Goal: Task Accomplishment & Management: Complete application form

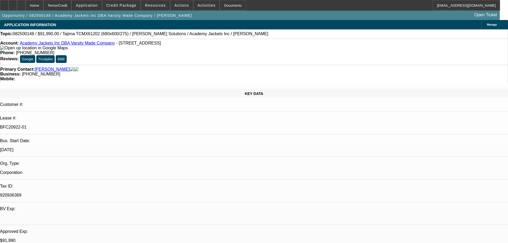
select select "0"
select select "2"
select select "0.1"
select select "4"
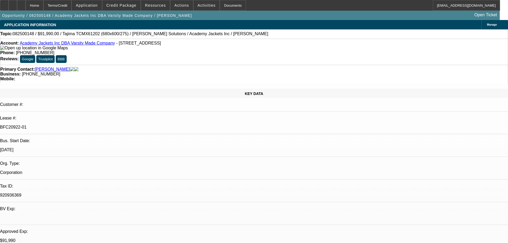
select select "0"
select select "2"
select select "0.1"
select select "4"
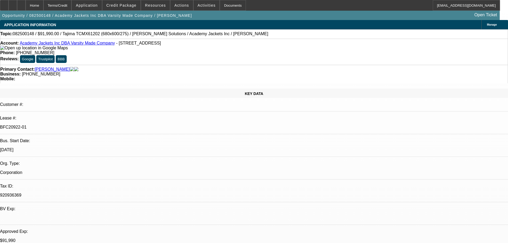
select select "0"
select select "2"
select select "0.1"
select select "4"
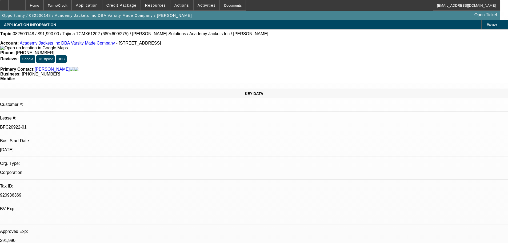
select select "0"
select select "2"
select select "0.1"
select select "4"
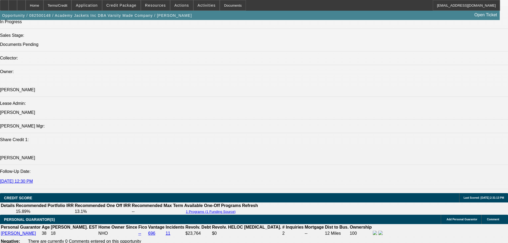
scroll to position [853, 0]
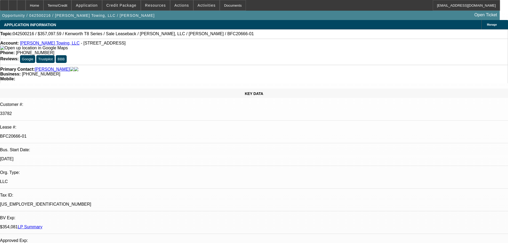
select select "0"
select select "2"
select select "0"
select select "6"
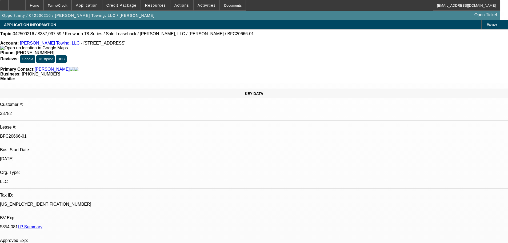
select select "0"
select select "2"
select select "0"
select select "6"
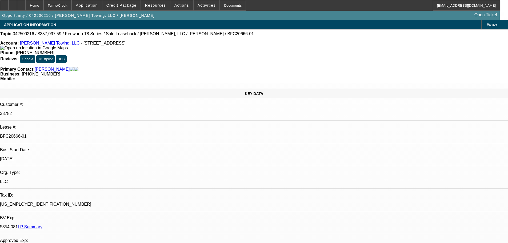
select select "0"
select select "2"
select select "0"
select select "6"
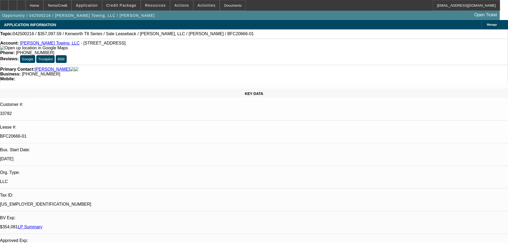
select select "0"
select select "2"
select select "0"
select select "6"
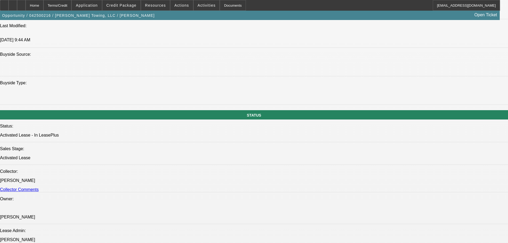
scroll to position [640, 0]
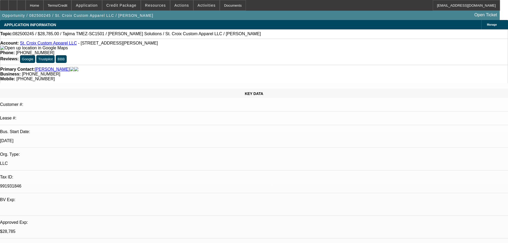
select select "0"
select select "2"
select select "0"
select select "6"
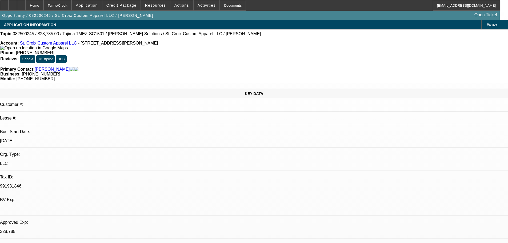
select select "0"
select select "2"
select select "0"
select select "6"
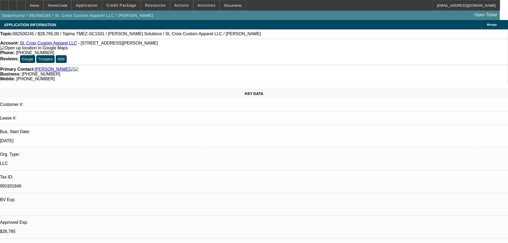
select select "0"
select select "2"
select select "0"
select select "6"
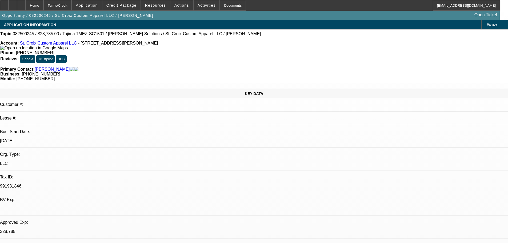
select select "0"
select select "2"
select select "0"
select select "6"
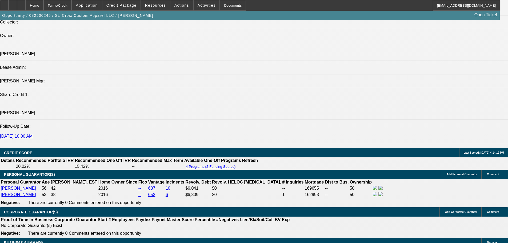
scroll to position [640, 0]
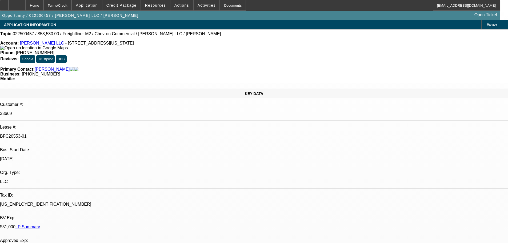
select select "0"
select select "2"
select select "0"
select select "6"
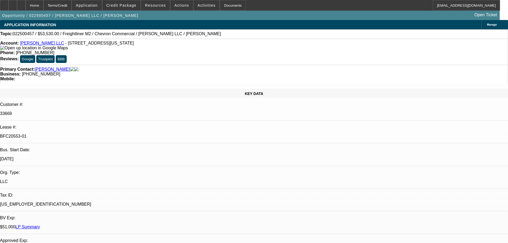
select select "0"
select select "2"
select select "0"
select select "6"
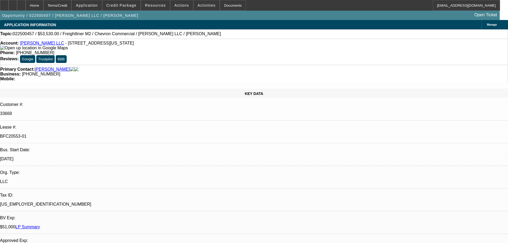
select select "0"
select select "2"
select select "0"
select select "6"
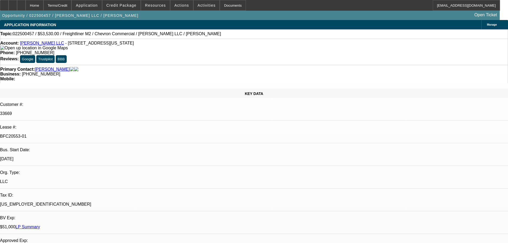
select select "0"
select select "2"
select select "0.1"
select select "4"
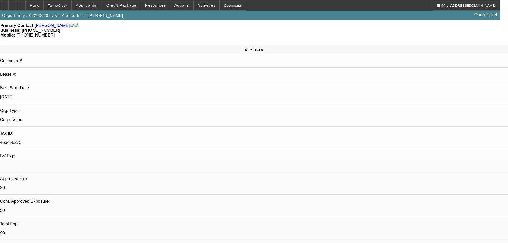
select select "0"
select select "2"
select select "0"
select select "6"
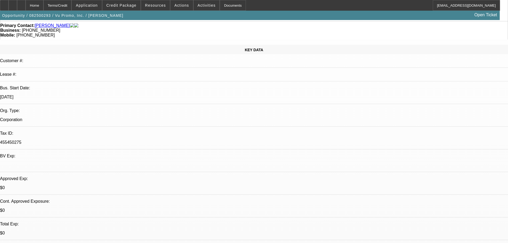
select select "0"
select select "2"
select select "0.1"
select select "4"
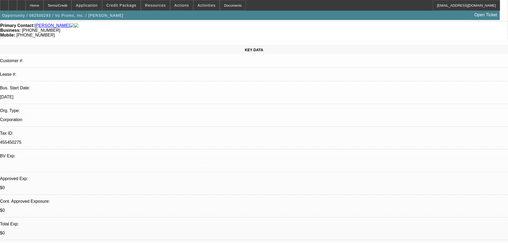
select select "0"
select select "2"
select select "0"
select select "6"
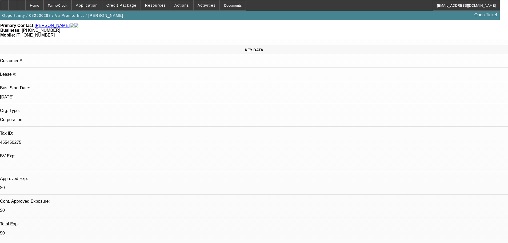
select select "0"
select select "2"
select select "0.1"
select select "4"
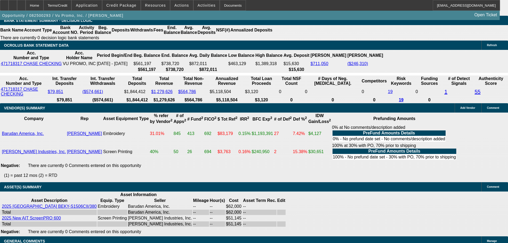
scroll to position [960, 0]
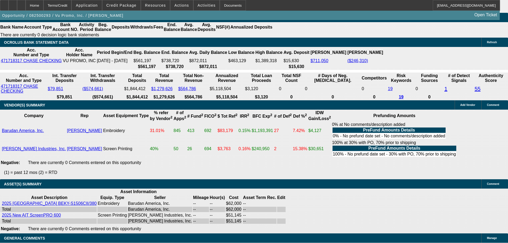
select select "6"
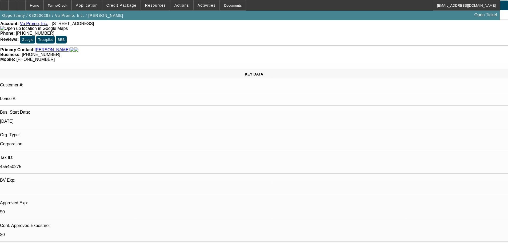
scroll to position [0, 0]
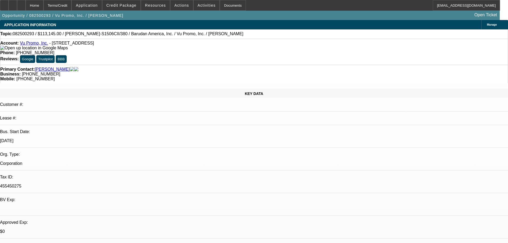
type textarea "l"
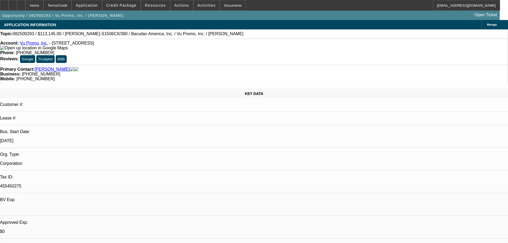
type textarea "LOW RATE 72 MONTH RACE TO THE FLOOR EFA DEAL WITH 1/2 EQUIPMENT BEING UNDESIREA…"
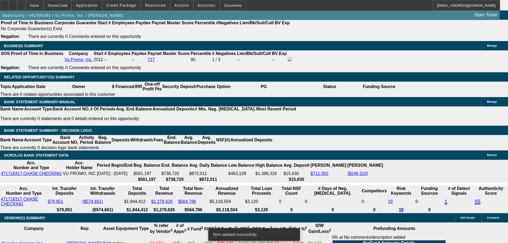
select select "0"
select select "2"
select select "0.1"
select select "4"
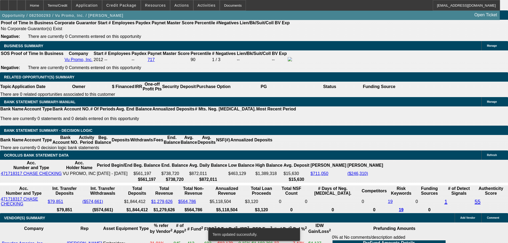
select select "0"
select select "2"
select select "0"
select select "6"
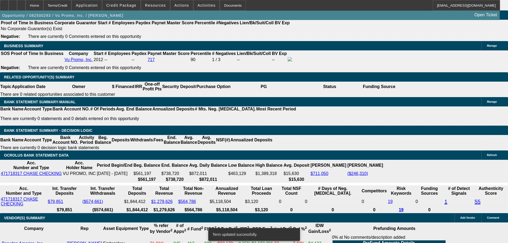
select select "0"
select select "2"
select select "0.1"
select select "4"
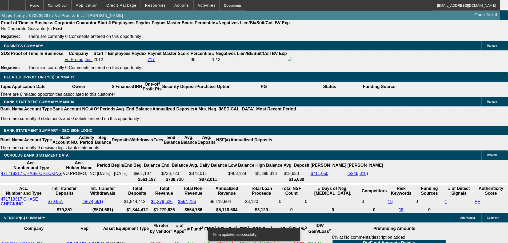
select select "0"
select select "2"
select select "0"
select select "6"
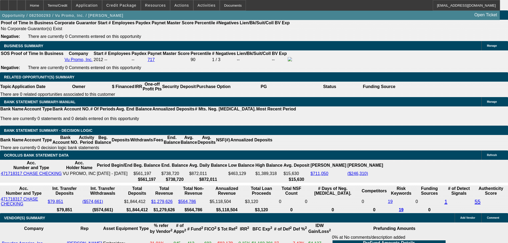
scroll to position [1006, 0]
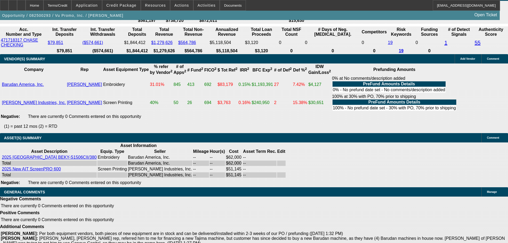
select select "6"
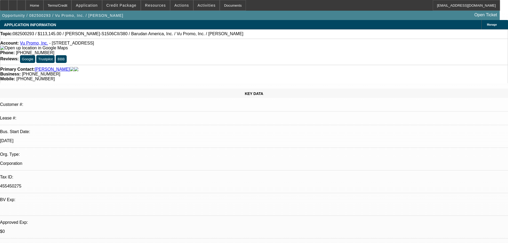
type textarea "OK TO SELL"
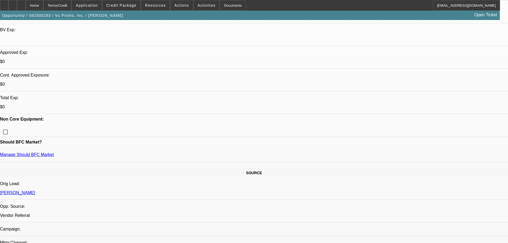
select select "0"
select select "2"
select select "0"
select select "6"
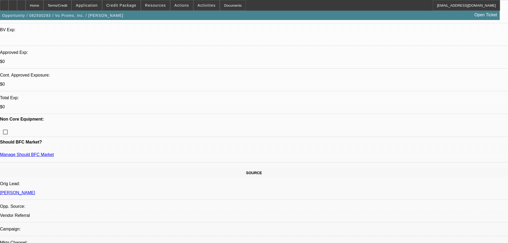
select select "0"
select select "2"
select select "0.1"
select select "4"
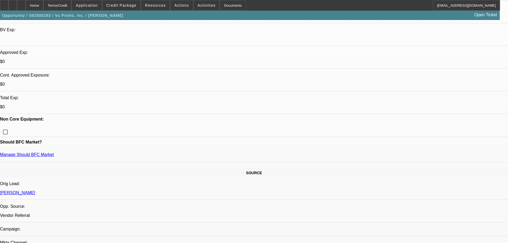
select select "0"
select select "2"
select select "0"
select select "6"
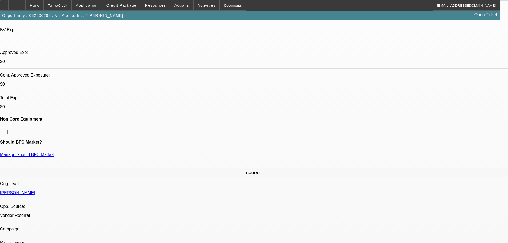
select select "0"
select select "2"
select select "0.1"
select select "4"
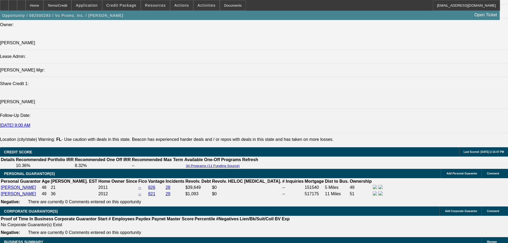
scroll to position [746, 0]
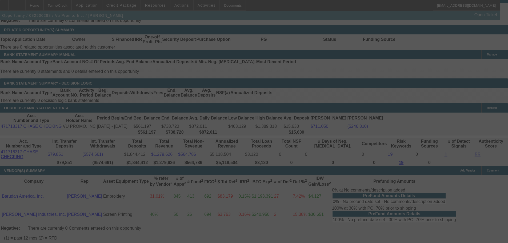
scroll to position [1006, 0]
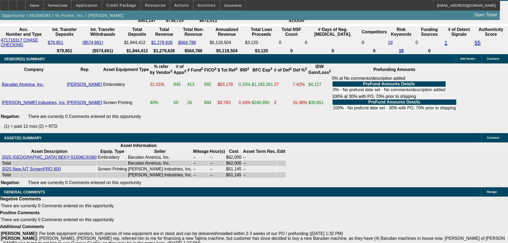
select select "0"
select select "2"
select select "0"
select select "6"
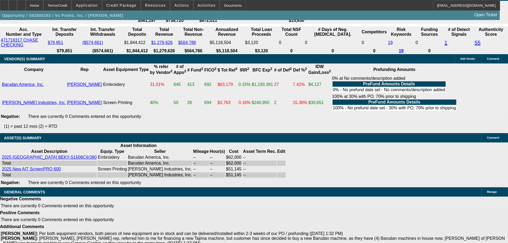
select select "0"
select select "2"
select select "0.1"
select select "4"
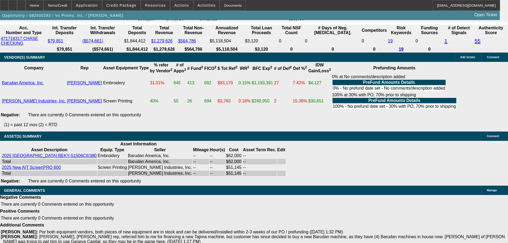
scroll to position [1014, 0]
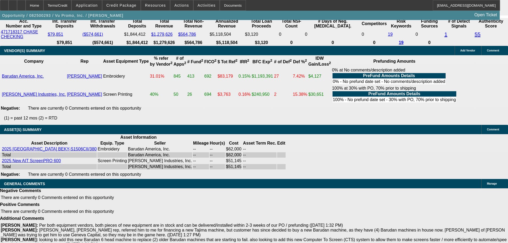
select select "6"
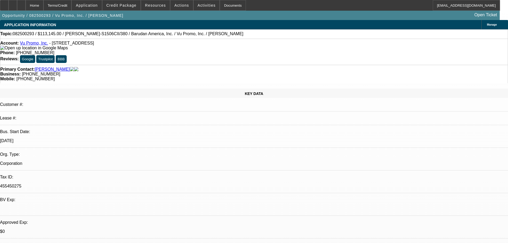
type textarea "OK TO SELL 7-9 POINTS"
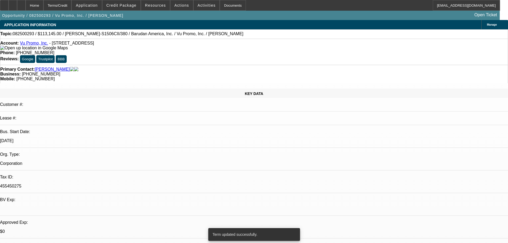
select select "0"
select select "2"
select select "0.1"
select select "4"
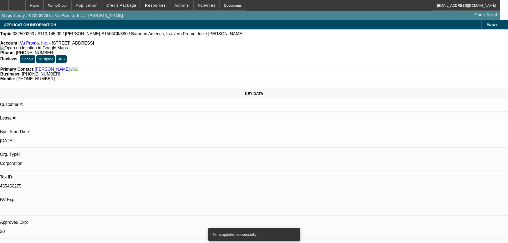
select select "0"
select select "2"
select select "0"
select select "6"
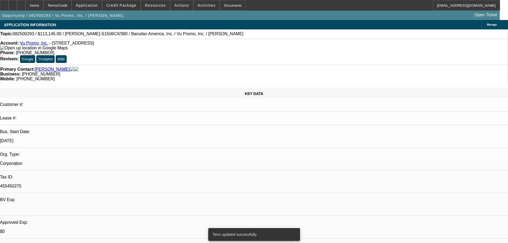
select select "0"
select select "2"
select select "0.1"
select select "4"
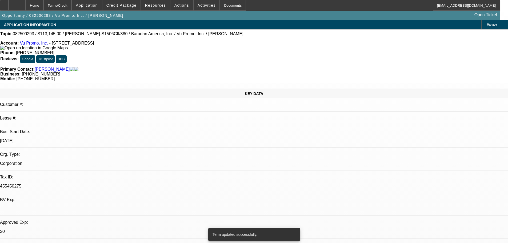
select select "0"
select select "2"
select select "0"
select select "6"
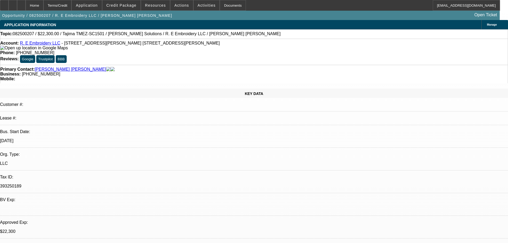
select select "0"
select select "2"
select select "0"
select select "6"
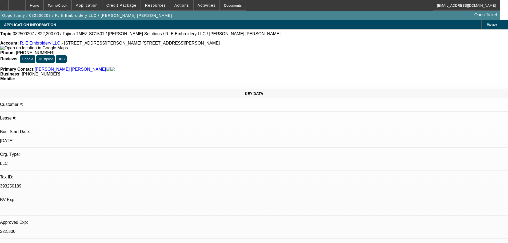
select select "0"
select select "2"
select select "0"
select select "6"
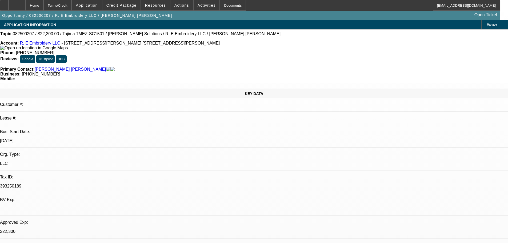
select select "0"
select select "2"
select select "0"
select select "6"
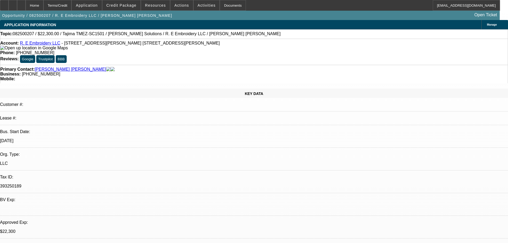
select select "0"
select select "2"
select select "0.1"
select select "4"
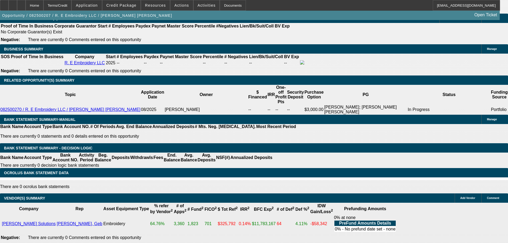
scroll to position [906, 0]
